Goal: Information Seeking & Learning: Learn about a topic

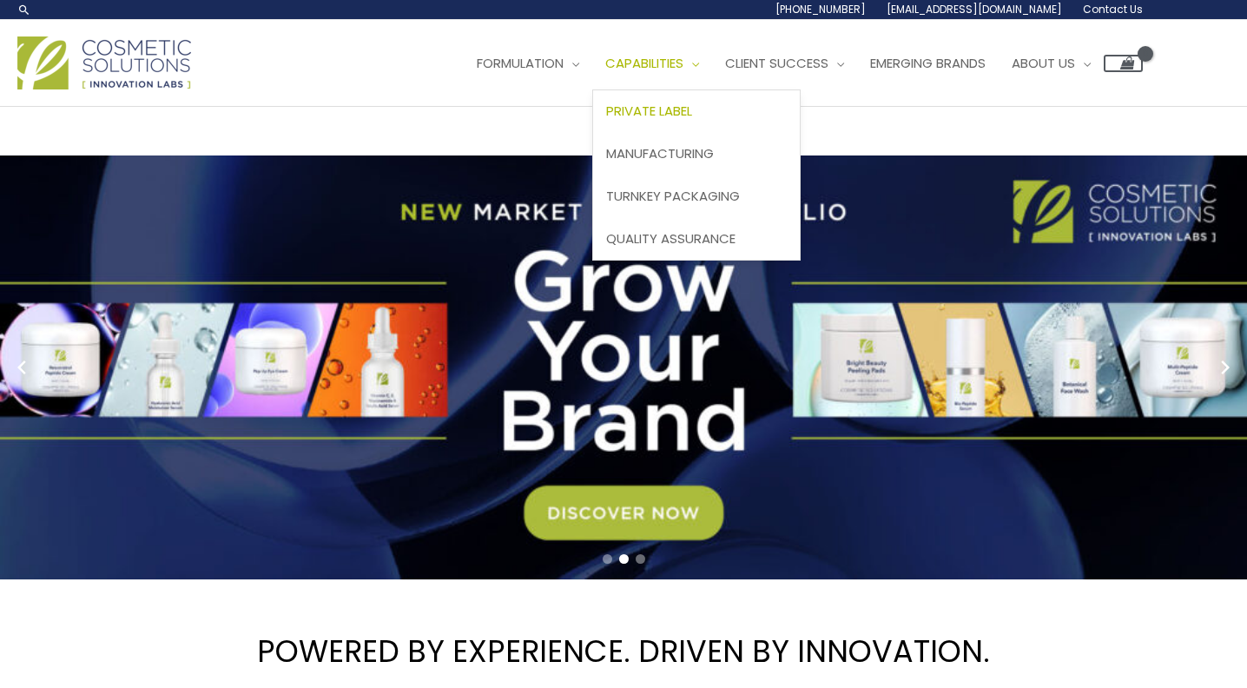
click at [692, 114] on span "Private Label" at bounding box center [649, 111] width 86 height 18
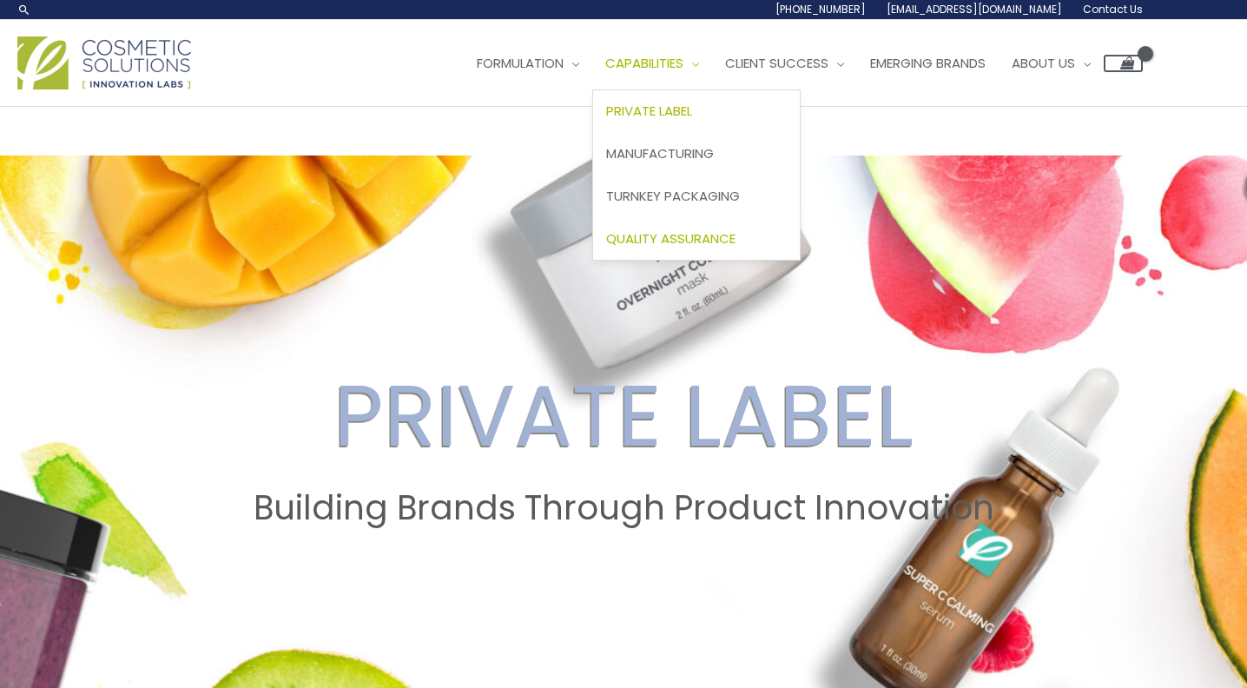
click at [687, 241] on span "Quality Assurance" at bounding box center [670, 238] width 129 height 18
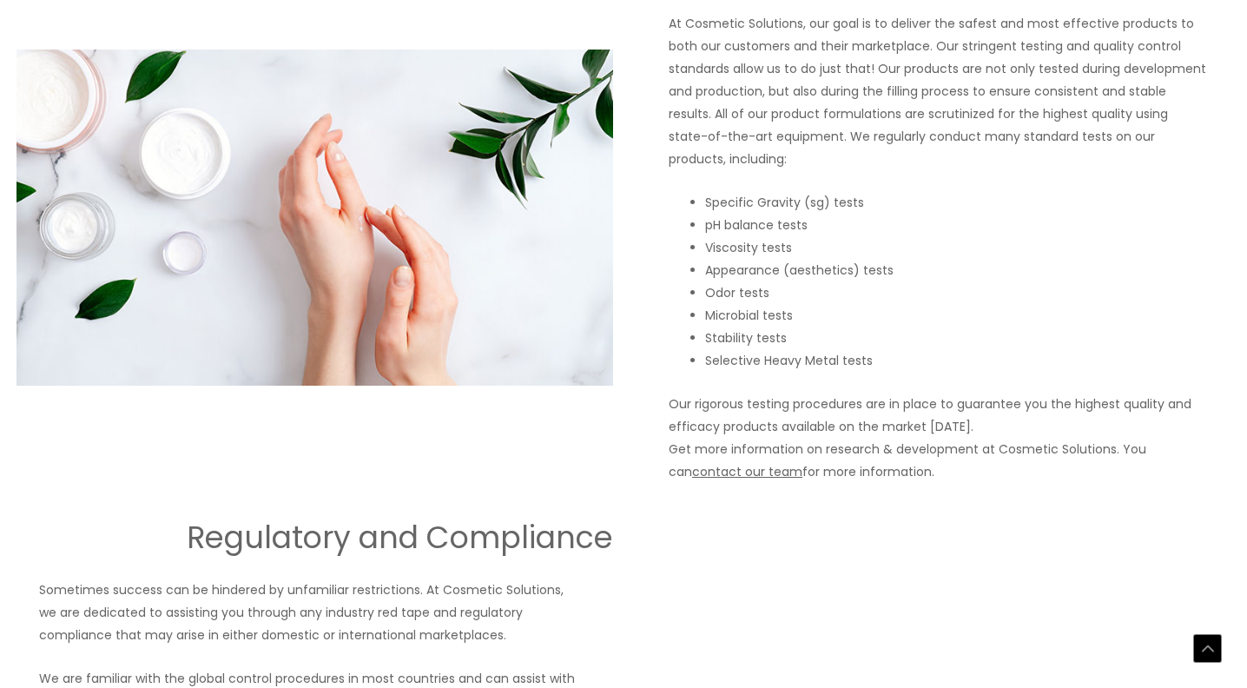
scroll to position [1272, 0]
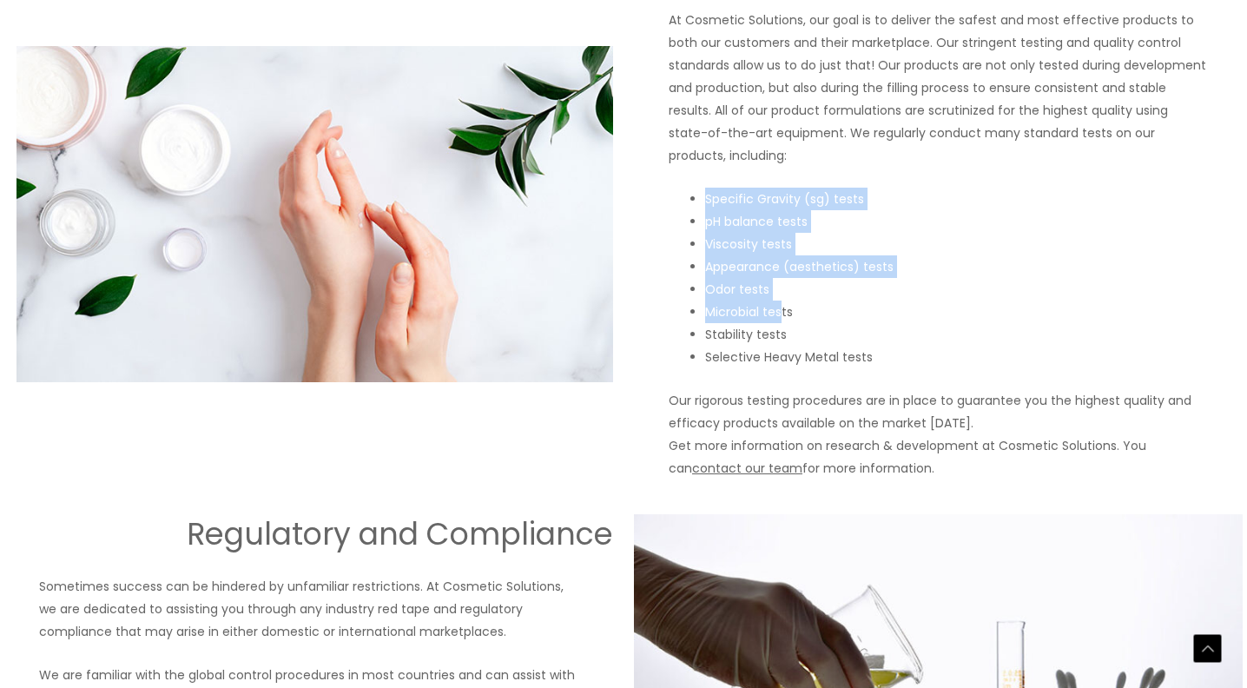
drag, startPoint x: 696, startPoint y: 190, endPoint x: 784, endPoint y: 331, distance: 165.7
click at [784, 331] on ul "Specific Gravity (sg) tests pH balance tests Viscosity tests Appearance (aesthe…" at bounding box center [956, 278] width 572 height 181
click at [784, 334] on li "Stability tests" at bounding box center [956, 334] width 503 height 23
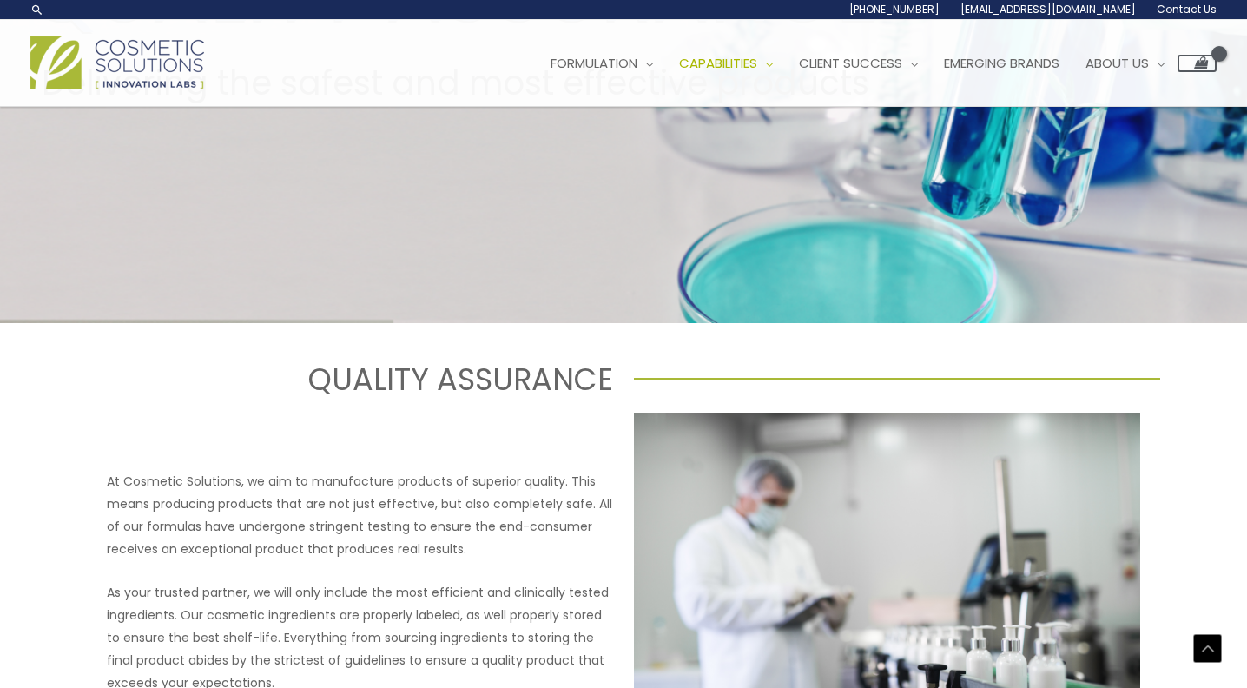
scroll to position [0, 0]
